Goal: Information Seeking & Learning: Learn about a topic

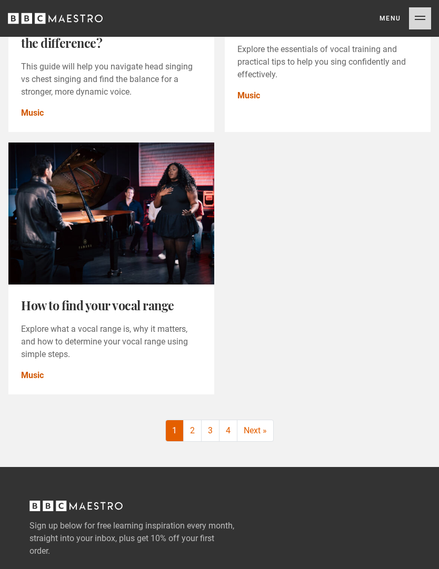
scroll to position [1916, 0]
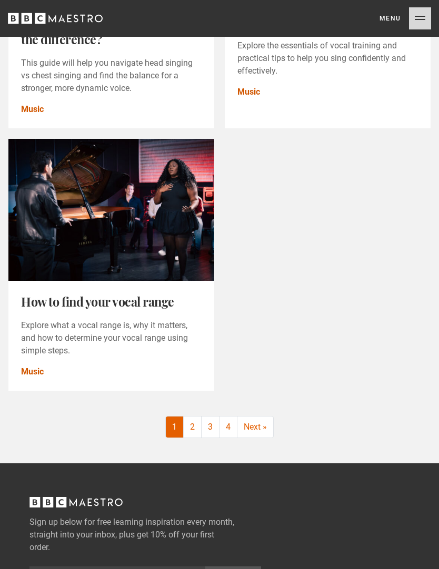
click at [82, 310] on link "How to find your vocal range" at bounding box center [97, 301] width 153 height 16
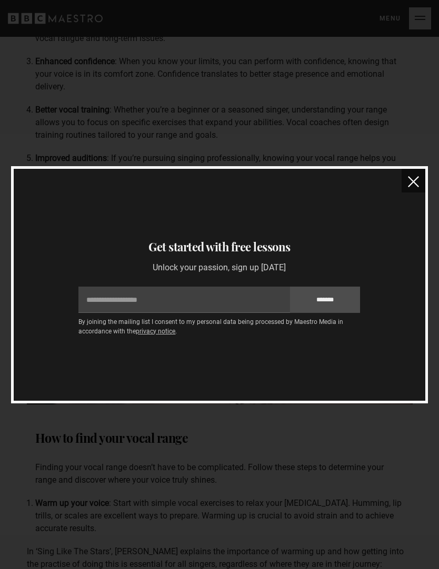
scroll to position [1072, 0]
click at [417, 181] on img "close" at bounding box center [413, 181] width 11 height 11
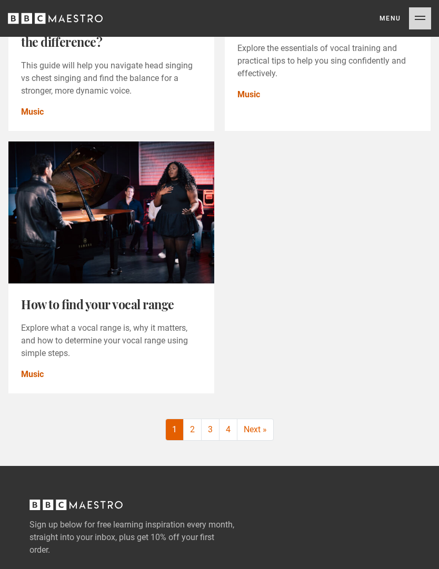
scroll to position [1912, 0]
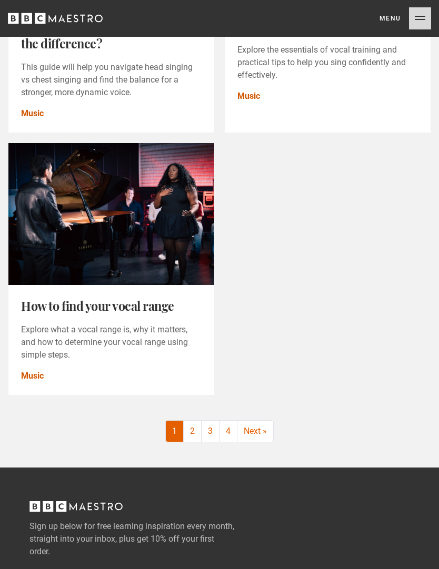
click at [270, 424] on link "Next »" at bounding box center [255, 431] width 36 height 21
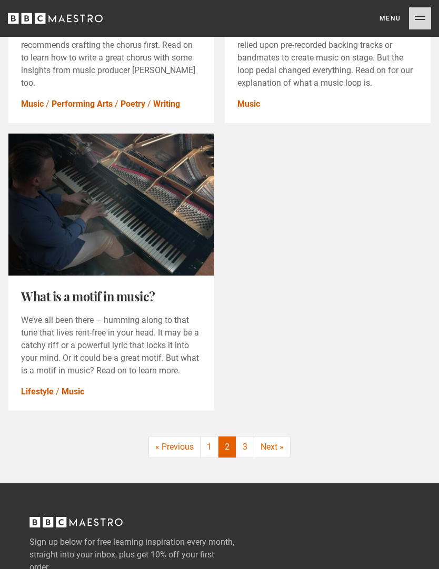
scroll to position [1930, 0]
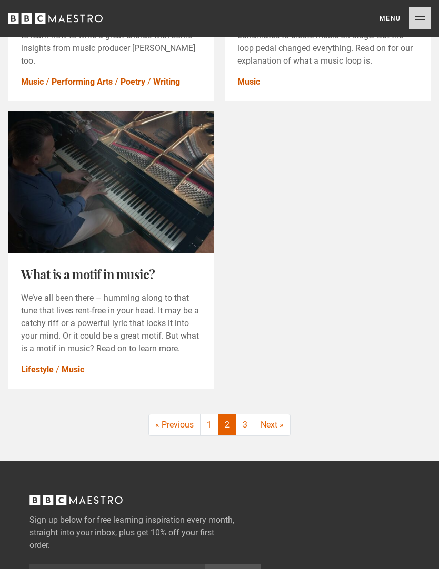
click at [282, 428] on link "Next »" at bounding box center [272, 424] width 36 height 21
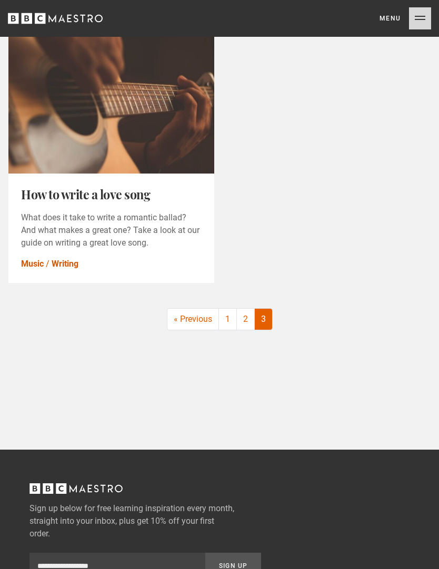
scroll to position [161, 0]
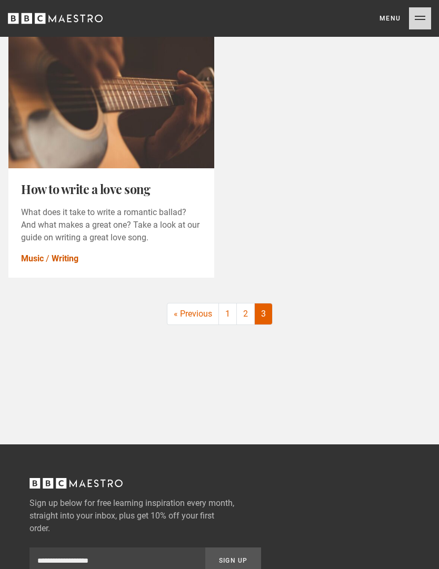
click at [231, 323] on link "1" at bounding box center [228, 313] width 18 height 21
